Goal: Task Accomplishment & Management: Complete application form

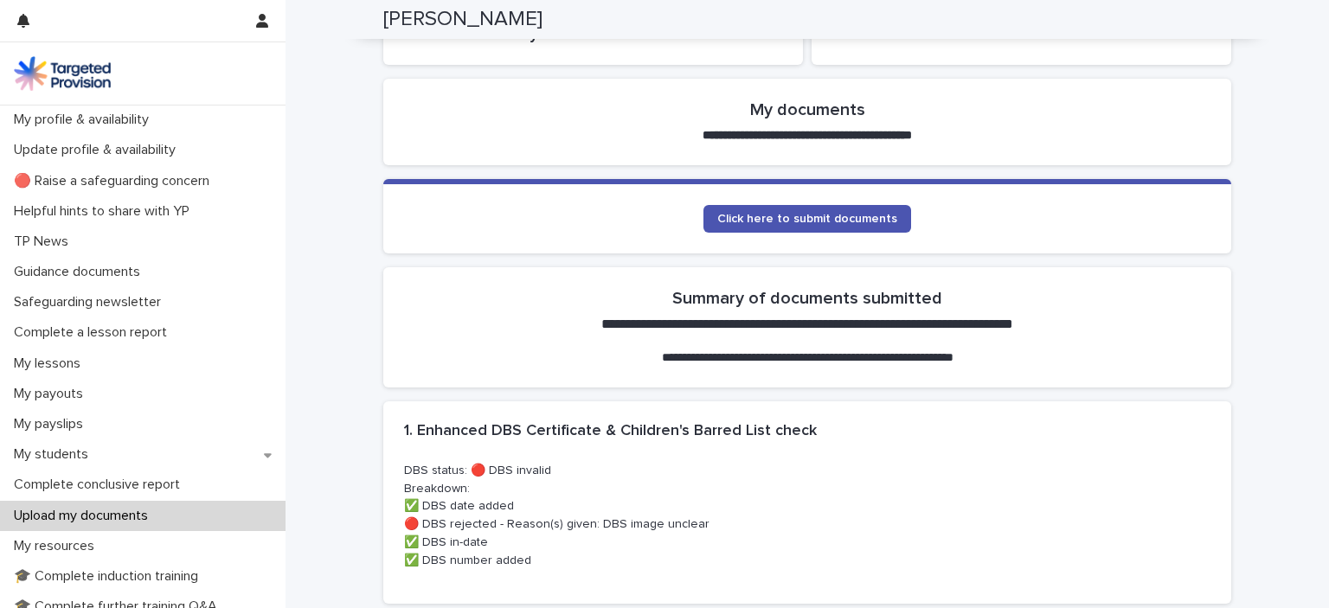
scroll to position [346, 0]
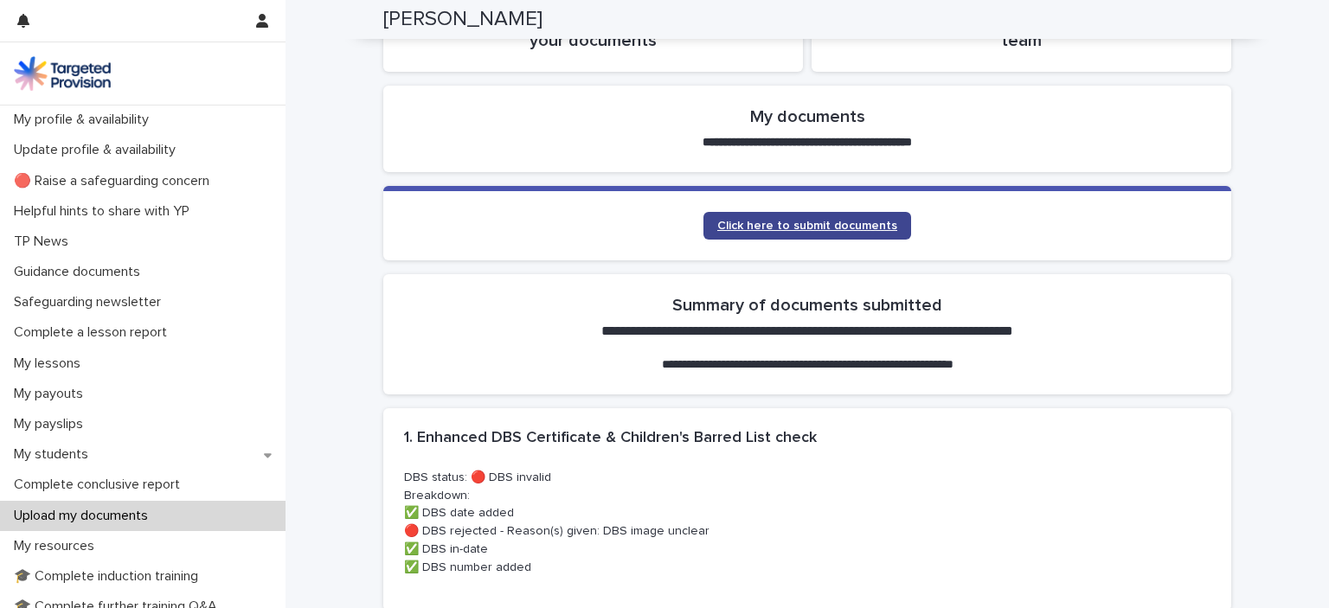
click at [814, 224] on span "Click here to submit documents" at bounding box center [807, 226] width 180 height 12
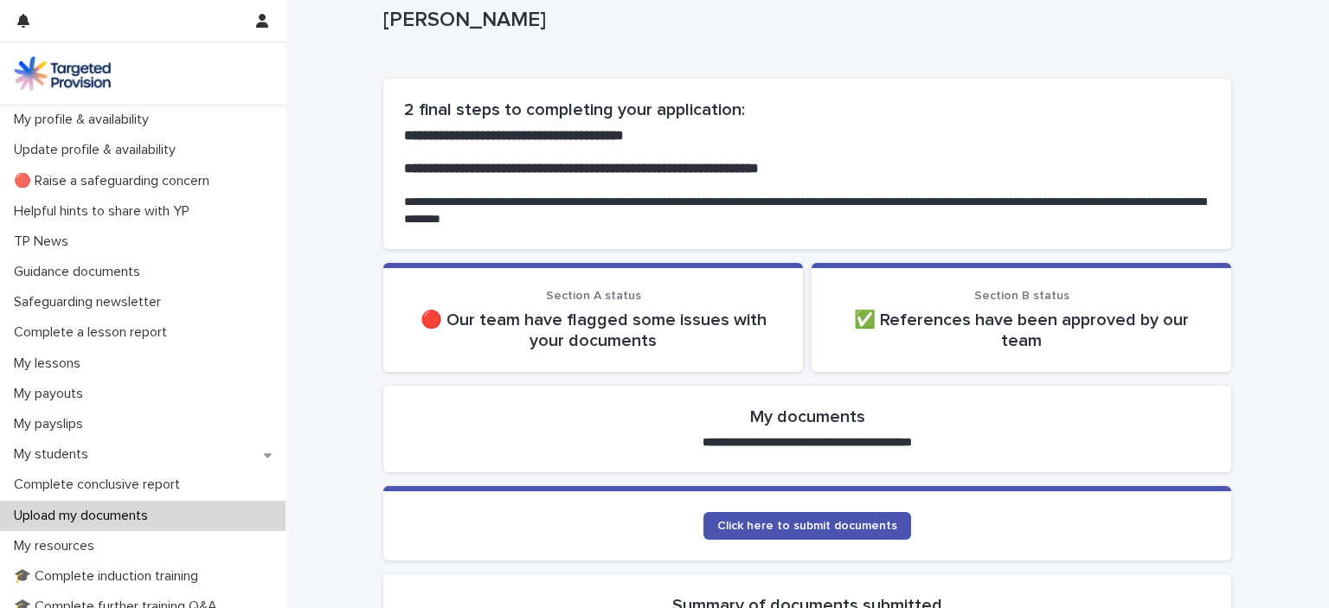
scroll to position [87, 0]
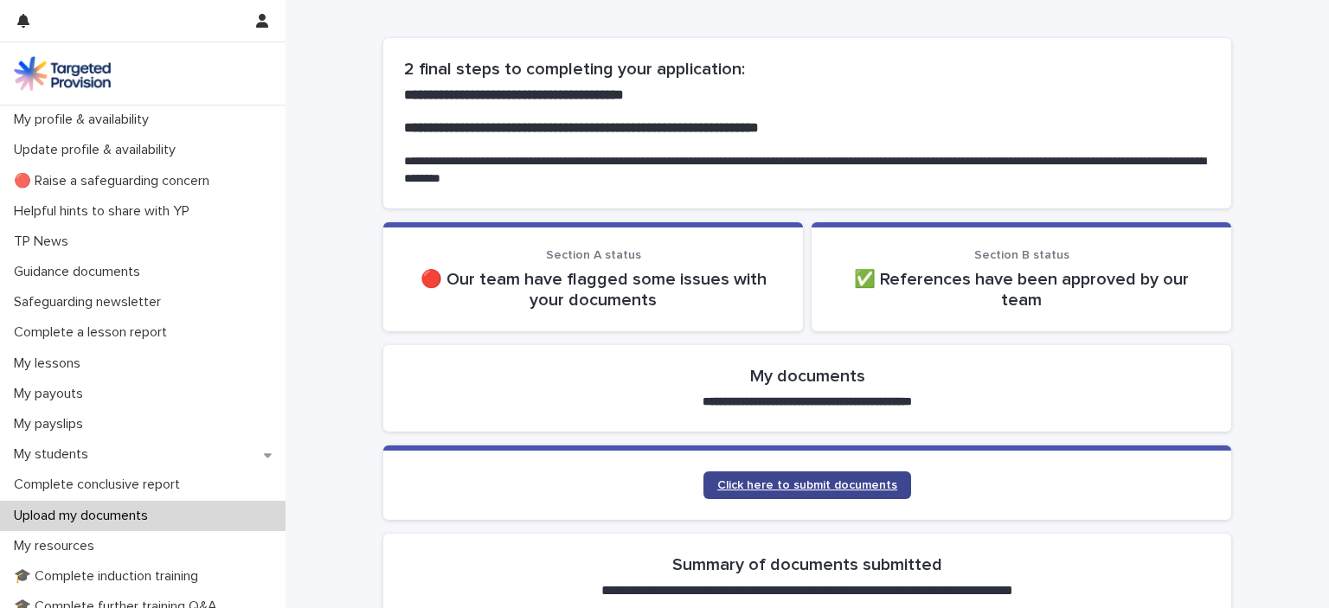
click at [805, 487] on span "Click here to submit documents" at bounding box center [807, 485] width 180 height 12
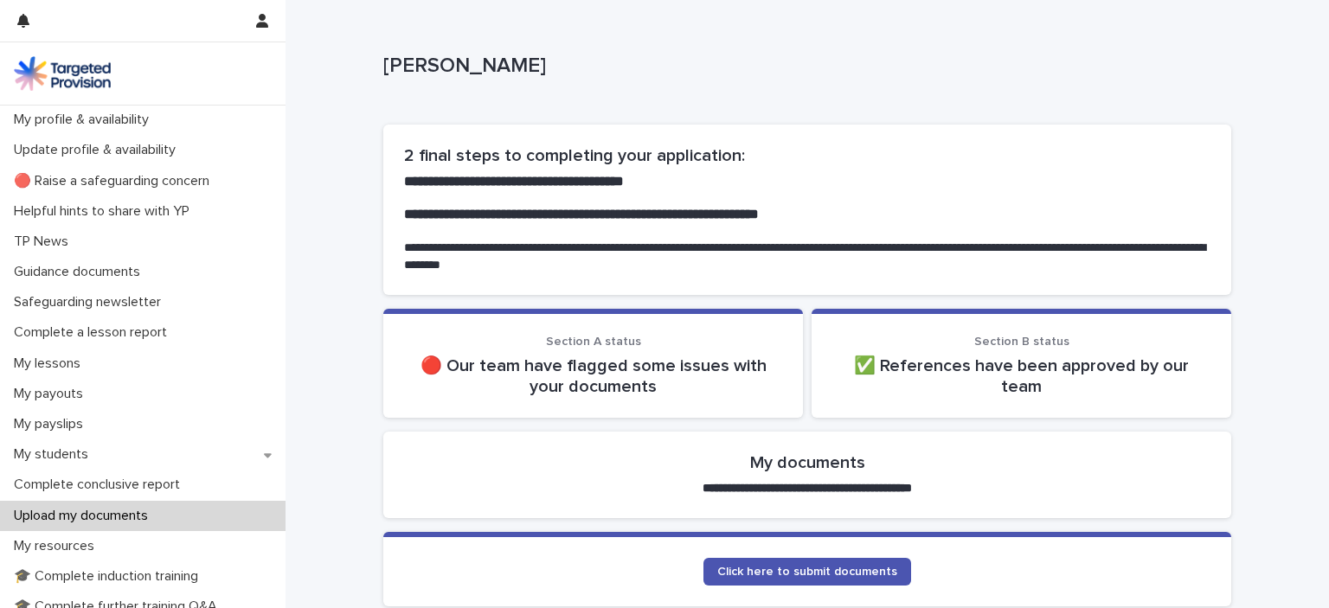
scroll to position [87, 0]
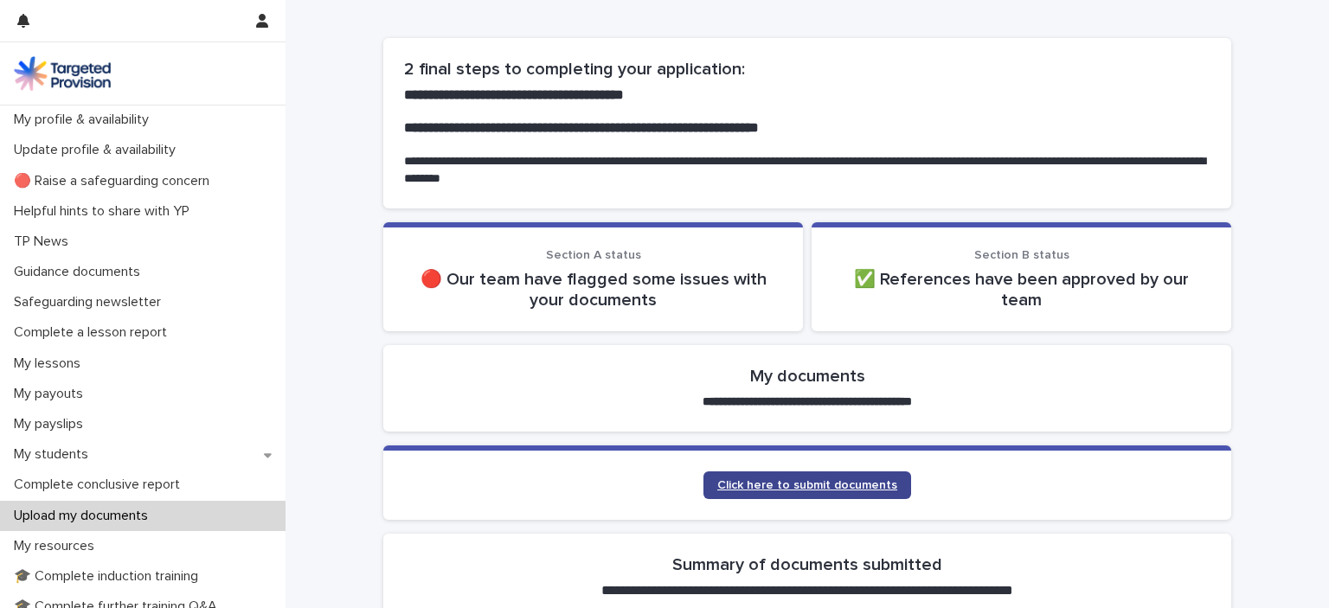
click at [792, 486] on span "Click here to submit documents" at bounding box center [807, 485] width 180 height 12
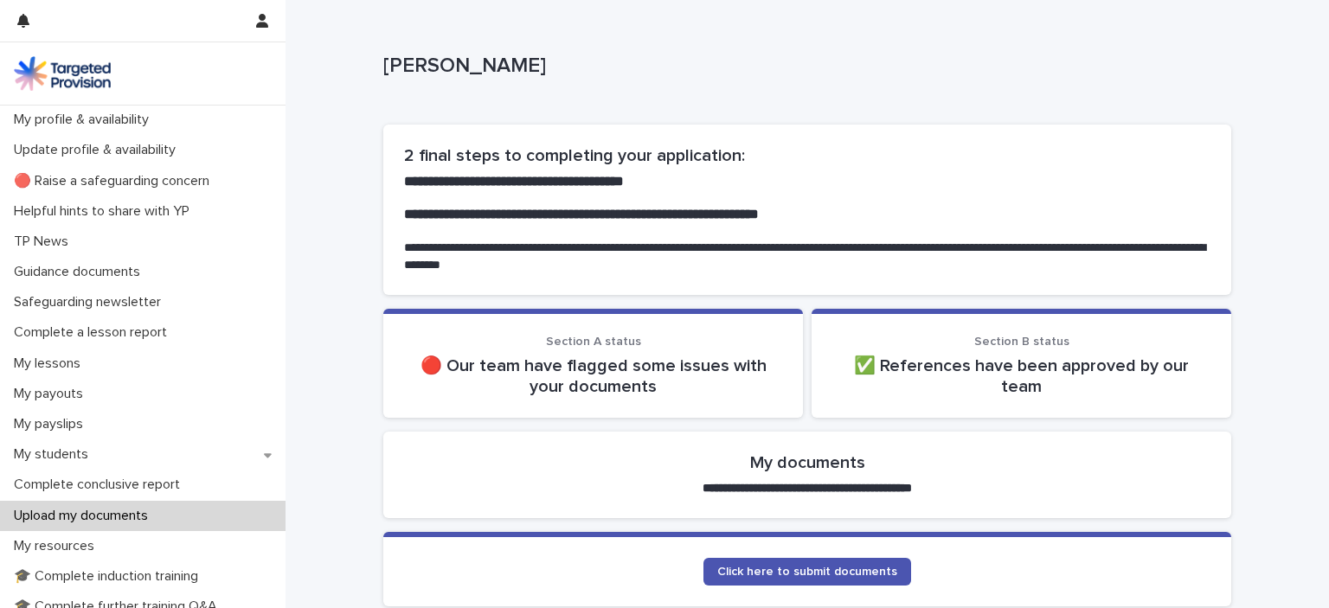
scroll to position [173, 0]
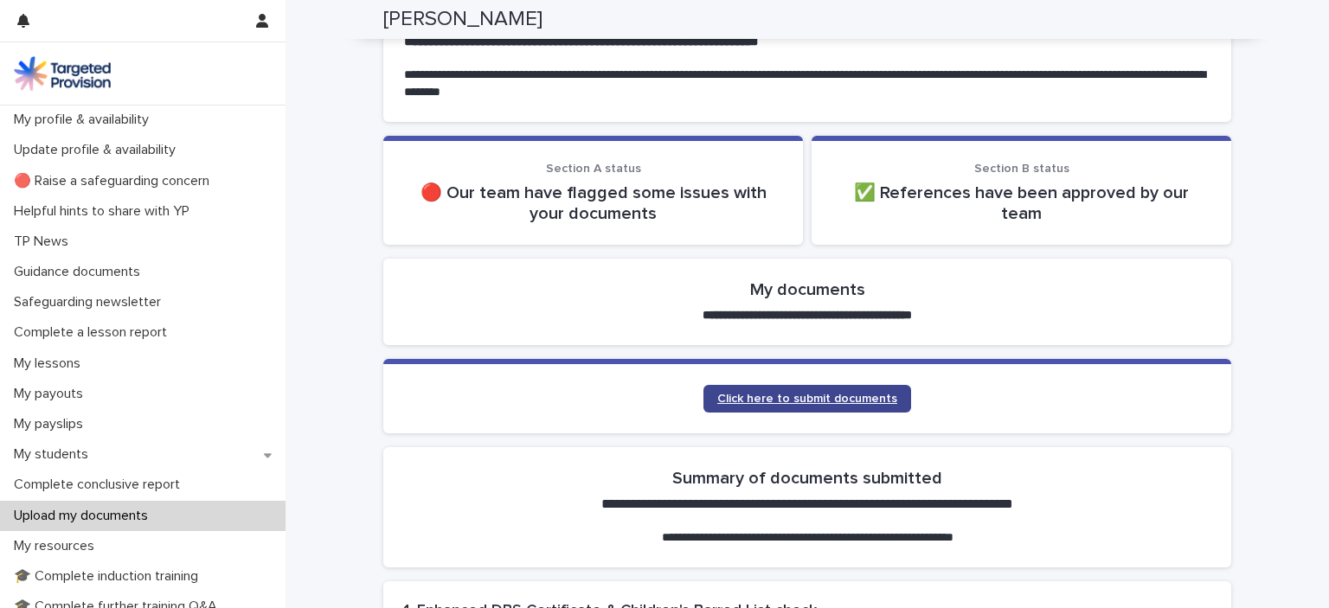
click at [813, 400] on span "Click here to submit documents" at bounding box center [807, 399] width 180 height 12
